Goal: Task Accomplishment & Management: Manage account settings

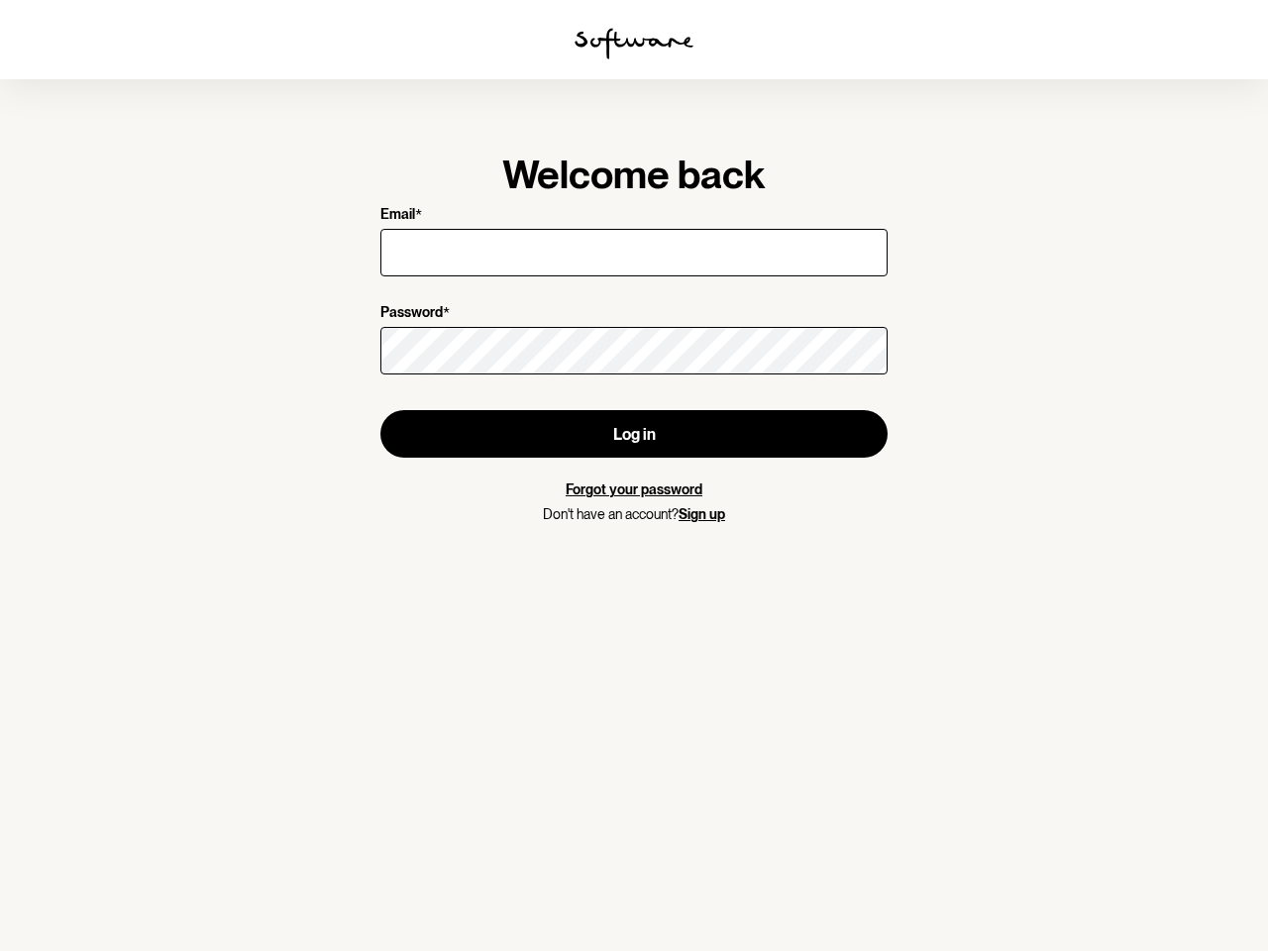
click at [634, 44] on img at bounding box center [634, 44] width 119 height 32
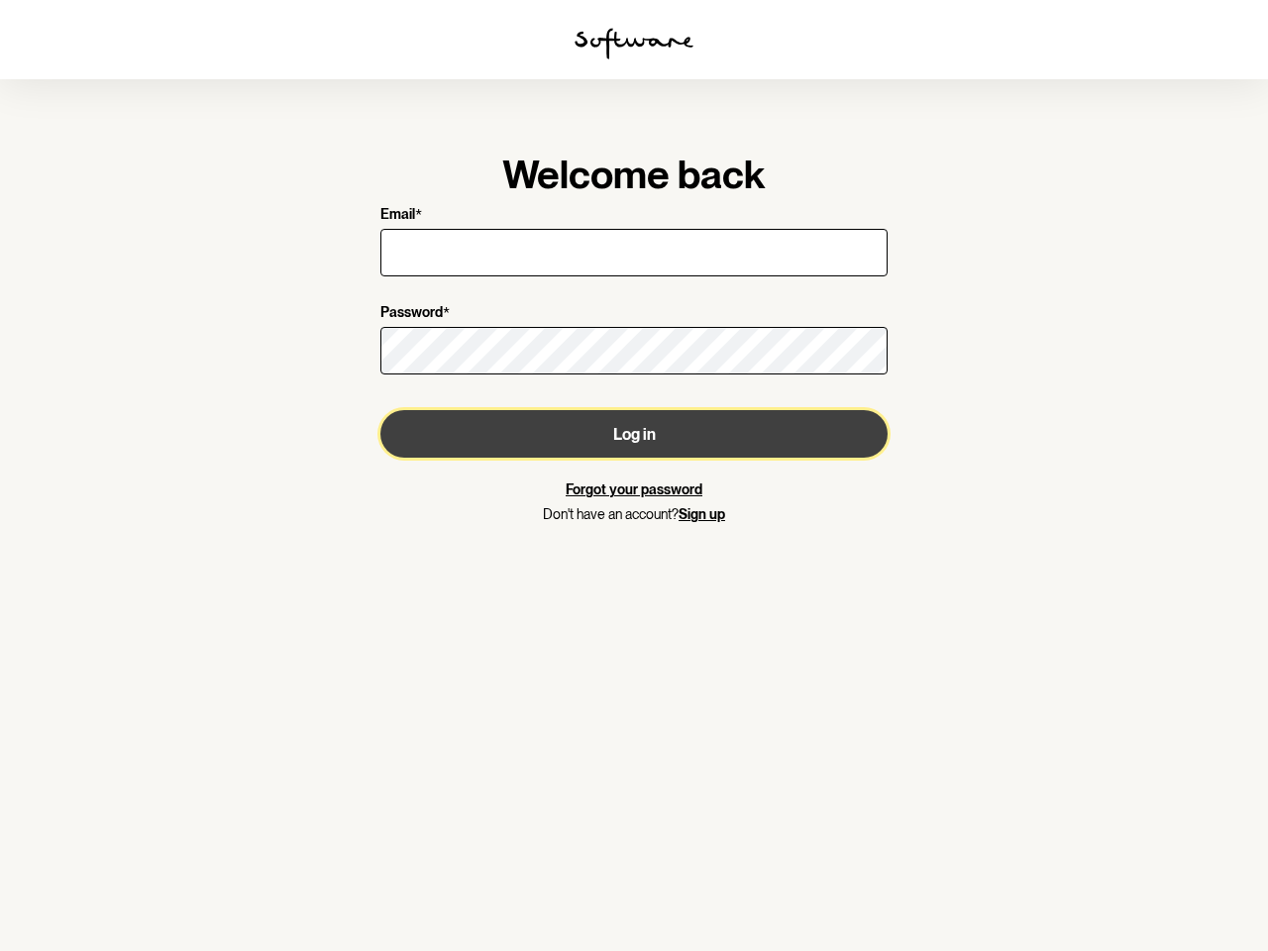
click at [634, 434] on button "Log in" at bounding box center [633, 434] width 507 height 48
